Goal: Entertainment & Leisure: Consume media (video, audio)

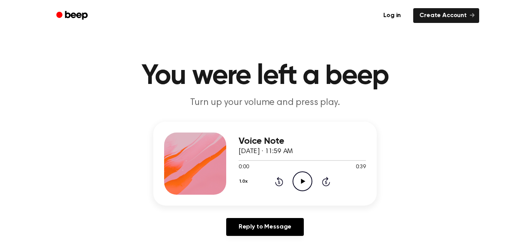
click at [301, 186] on icon "Play Audio" at bounding box center [303, 181] width 20 height 20
click at [276, 180] on icon "Rewind 5 seconds" at bounding box center [279, 181] width 9 height 10
click at [278, 182] on icon "Rewind 5 seconds" at bounding box center [279, 181] width 9 height 10
click at [278, 183] on icon "Rewind 5 seconds" at bounding box center [279, 181] width 9 height 10
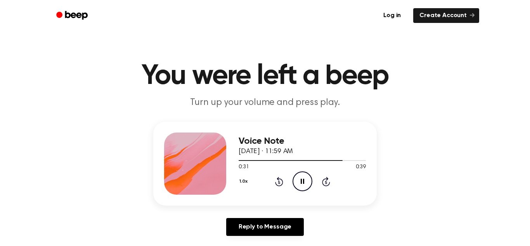
click at [280, 186] on icon at bounding box center [279, 181] width 8 height 9
click at [280, 187] on div "1.0x Rewind 5 seconds Pause Audio Skip 5 seconds" at bounding box center [302, 181] width 127 height 20
click at [279, 184] on icon "Rewind 5 seconds" at bounding box center [279, 181] width 9 height 10
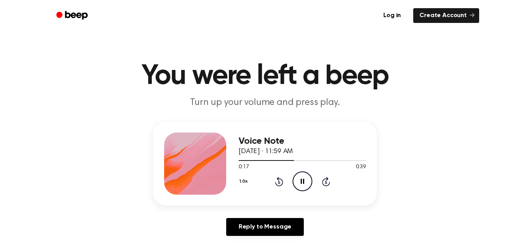
click at [278, 185] on icon "Rewind 5 seconds" at bounding box center [279, 181] width 9 height 10
click at [278, 185] on icon at bounding box center [279, 181] width 8 height 9
click at [278, 184] on icon "Rewind 5 seconds" at bounding box center [279, 181] width 9 height 10
click at [278, 183] on icon "Rewind 5 seconds" at bounding box center [279, 181] width 9 height 10
click at [298, 183] on icon "Play Audio" at bounding box center [303, 181] width 20 height 20
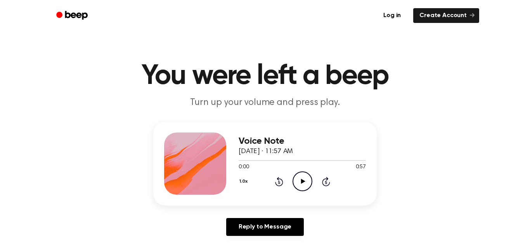
click at [299, 182] on icon "Play Audio" at bounding box center [303, 181] width 20 height 20
click at [276, 181] on icon "Rewind 5 seconds" at bounding box center [279, 181] width 9 height 10
click at [277, 181] on icon "Rewind 5 seconds" at bounding box center [279, 181] width 9 height 10
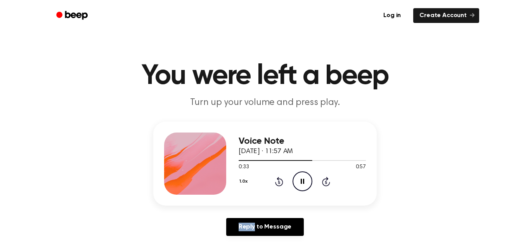
click at [277, 181] on icon "Rewind 5 seconds" at bounding box center [279, 181] width 9 height 10
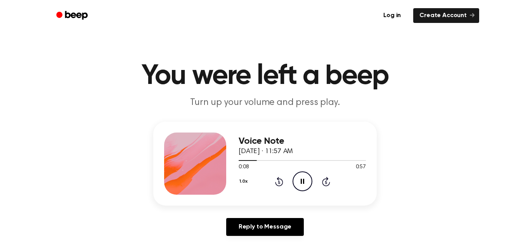
click at [277, 181] on icon "Rewind 5 seconds" at bounding box center [279, 181] width 9 height 10
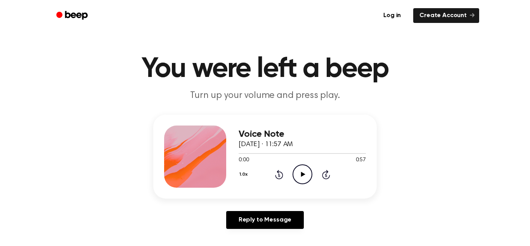
scroll to position [6, 0]
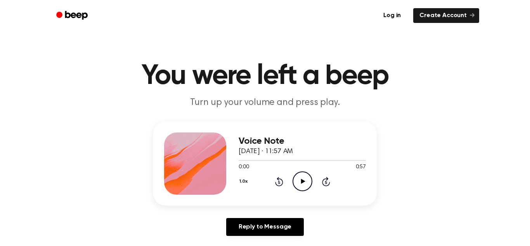
click at [300, 186] on icon "Play Audio" at bounding box center [303, 181] width 20 height 20
click at [303, 177] on icon "Play Audio" at bounding box center [303, 181] width 20 height 20
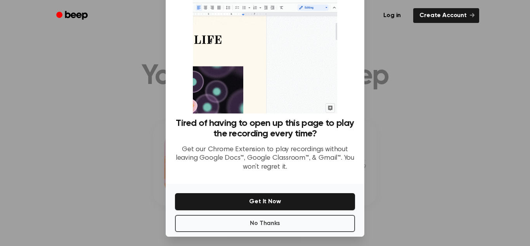
scroll to position [37, 0]
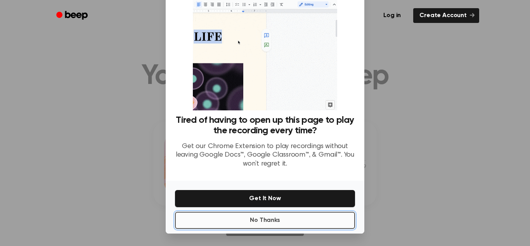
click at [301, 222] on button "No Thanks" at bounding box center [265, 220] width 180 height 17
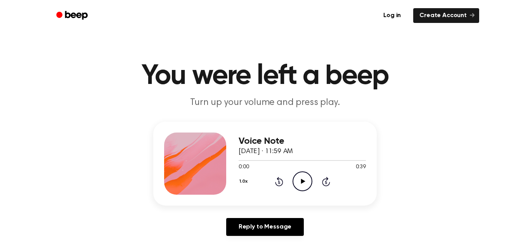
click at [300, 186] on icon "Play Audio" at bounding box center [303, 181] width 20 height 20
click at [300, 188] on icon "Play Audio" at bounding box center [303, 181] width 20 height 20
